Goal: Find specific page/section: Find specific page/section

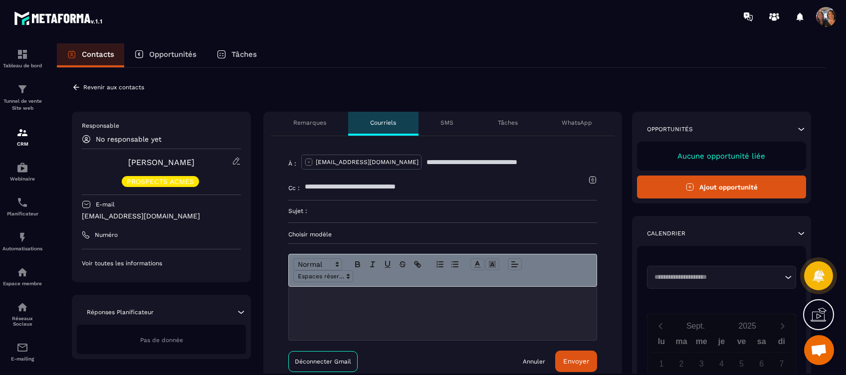
scroll to position [3547, 0]
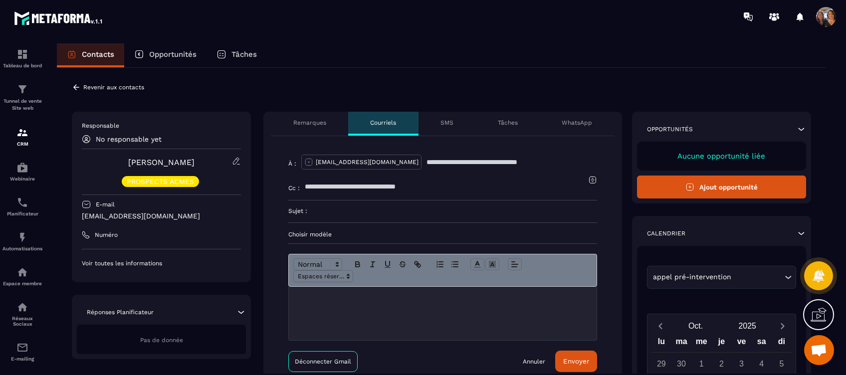
drag, startPoint x: 506, startPoint y: 166, endPoint x: 455, endPoint y: 39, distance: 136.4
click at [455, 39] on section "Tableau de bord Tunnel de vente Site web CRM Webinaire Planificateur Automatisa…" at bounding box center [423, 218] width 846 height 370
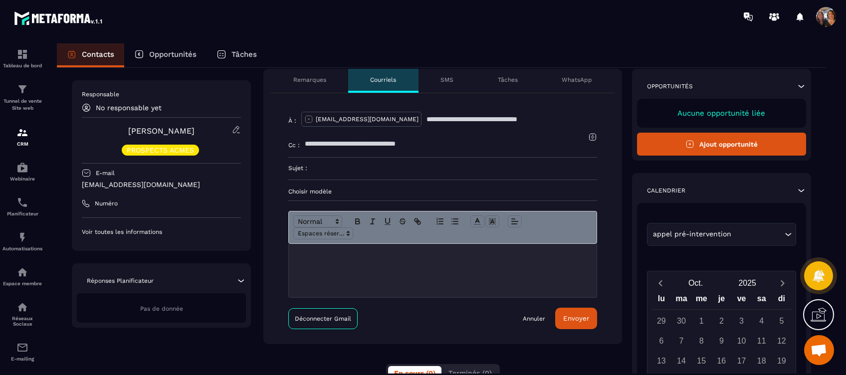
scroll to position [0, 0]
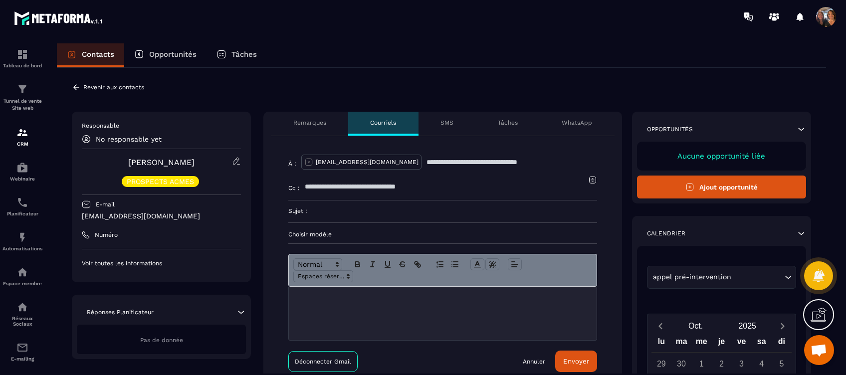
click at [311, 124] on p "Remarques" at bounding box center [309, 123] width 33 height 8
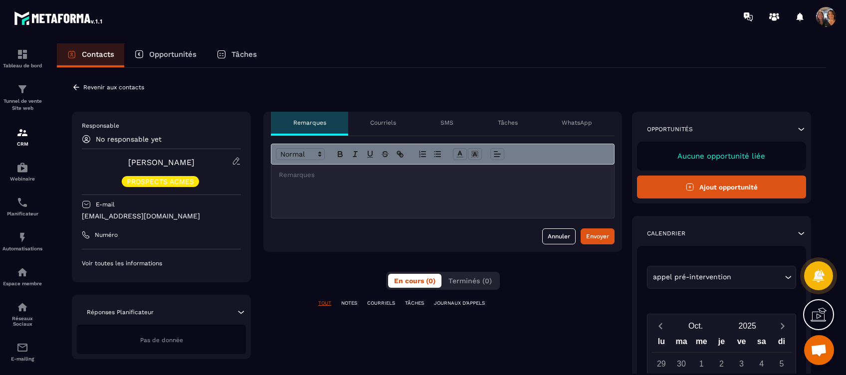
click at [383, 119] on p "Courriels" at bounding box center [383, 123] width 26 height 8
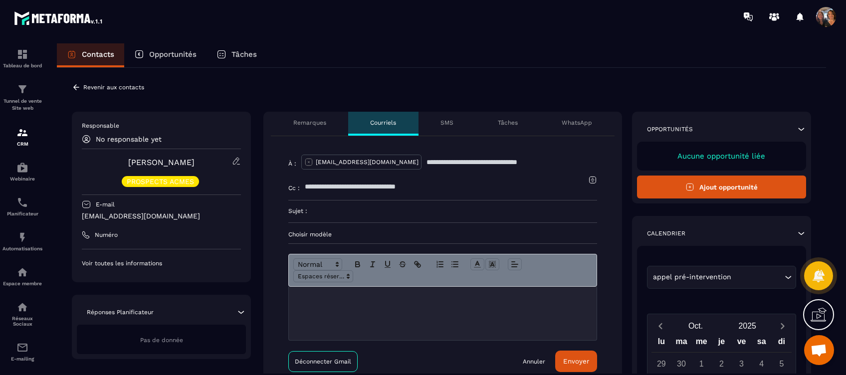
click at [440, 164] on input "text" at bounding box center [512, 162] width 171 height 22
click at [427, 161] on input "text" at bounding box center [512, 162] width 171 height 22
click at [312, 118] on div "Remarques" at bounding box center [309, 124] width 77 height 24
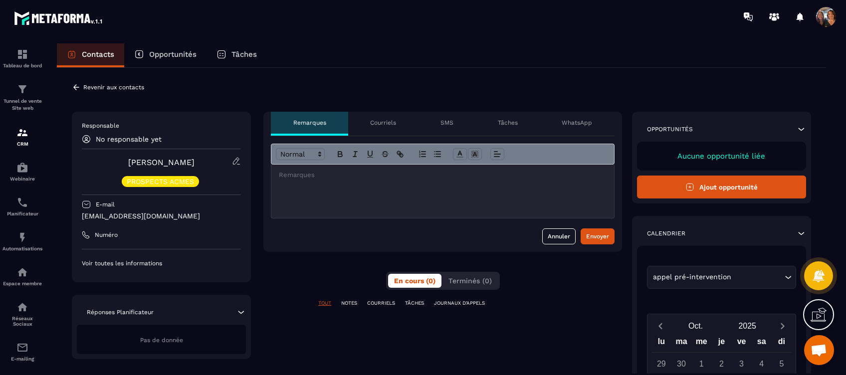
click at [109, 85] on p "Revenir aux contacts" at bounding box center [113, 87] width 61 height 7
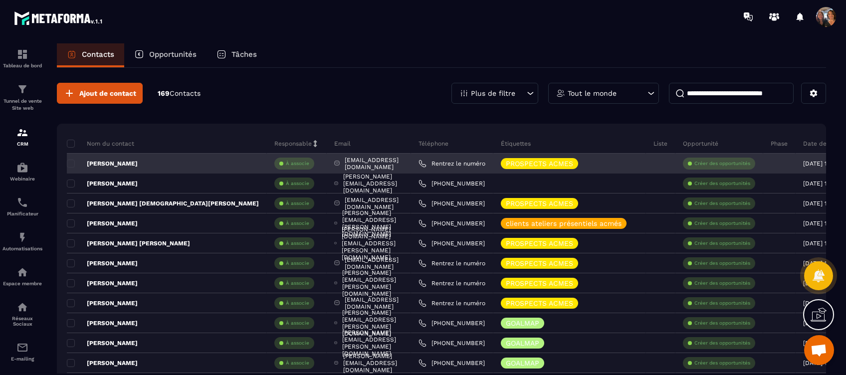
click at [327, 165] on div "[EMAIL_ADDRESS][DOMAIN_NAME]" at bounding box center [369, 164] width 84 height 20
click at [75, 160] on p "[PERSON_NAME]" at bounding box center [102, 164] width 71 height 8
